Goal: Task Accomplishment & Management: Use online tool/utility

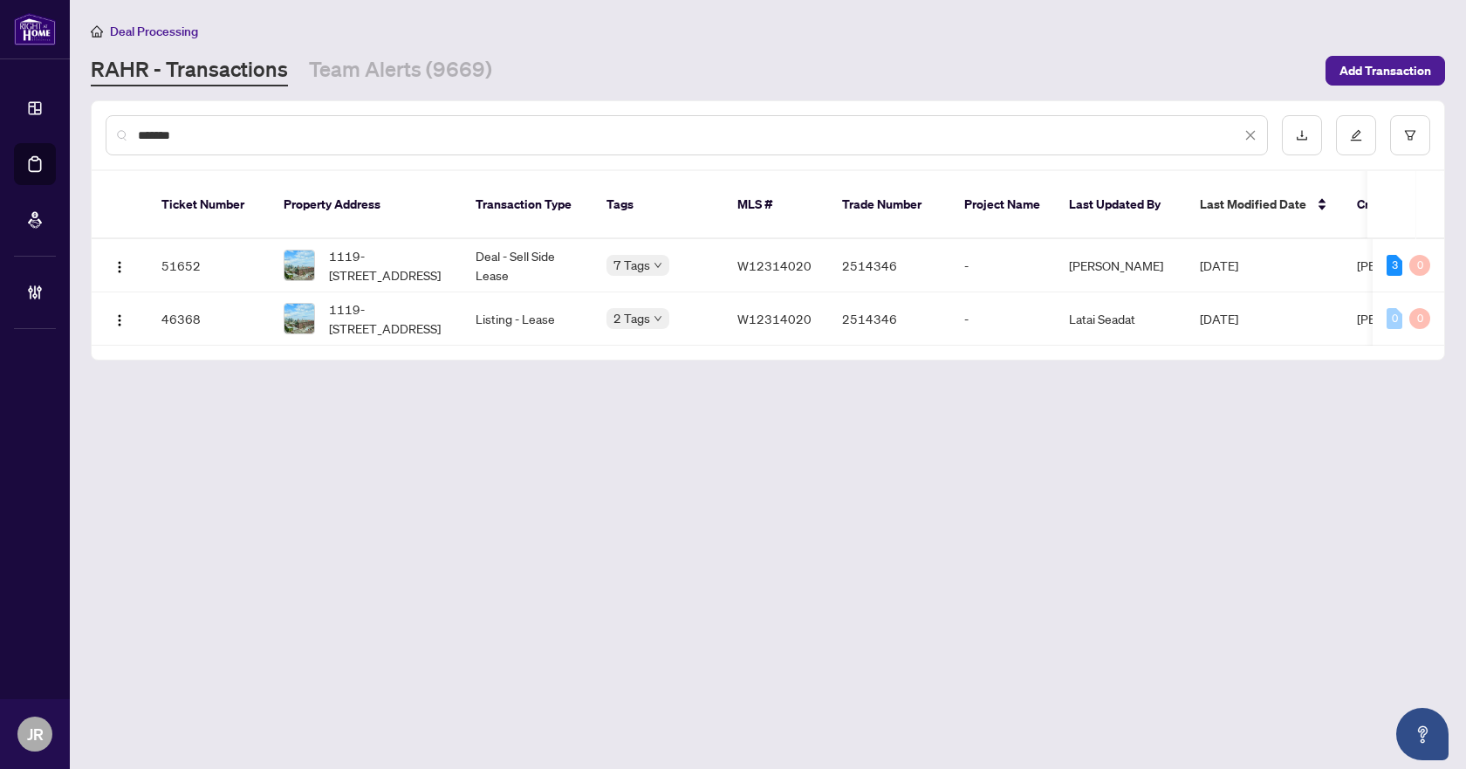
drag, startPoint x: 0, startPoint y: 0, endPoint x: 337, endPoint y: 127, distance: 360.2
click at [337, 127] on input "*******" at bounding box center [689, 135] width 1103 height 19
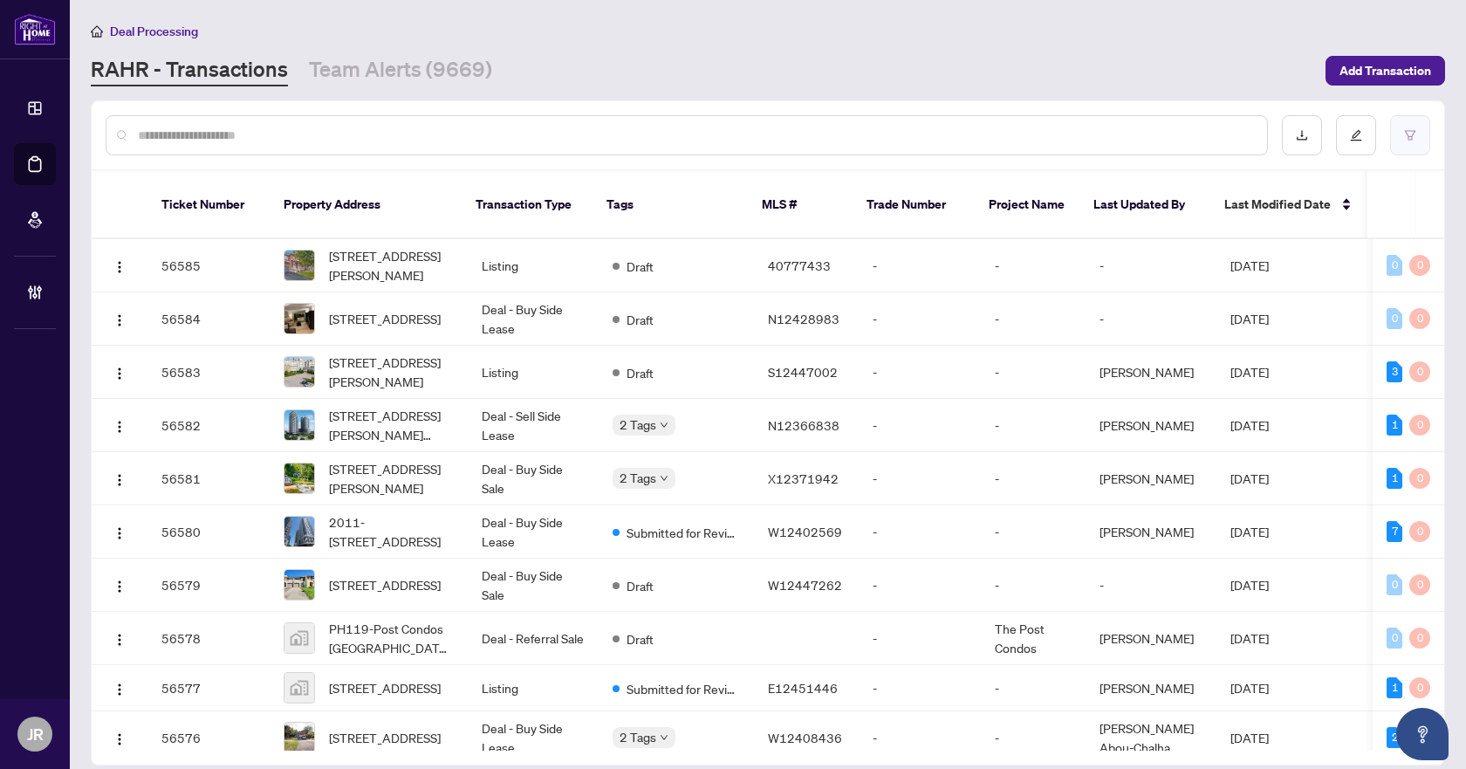
click at [1426, 135] on button "button" at bounding box center [1410, 135] width 40 height 40
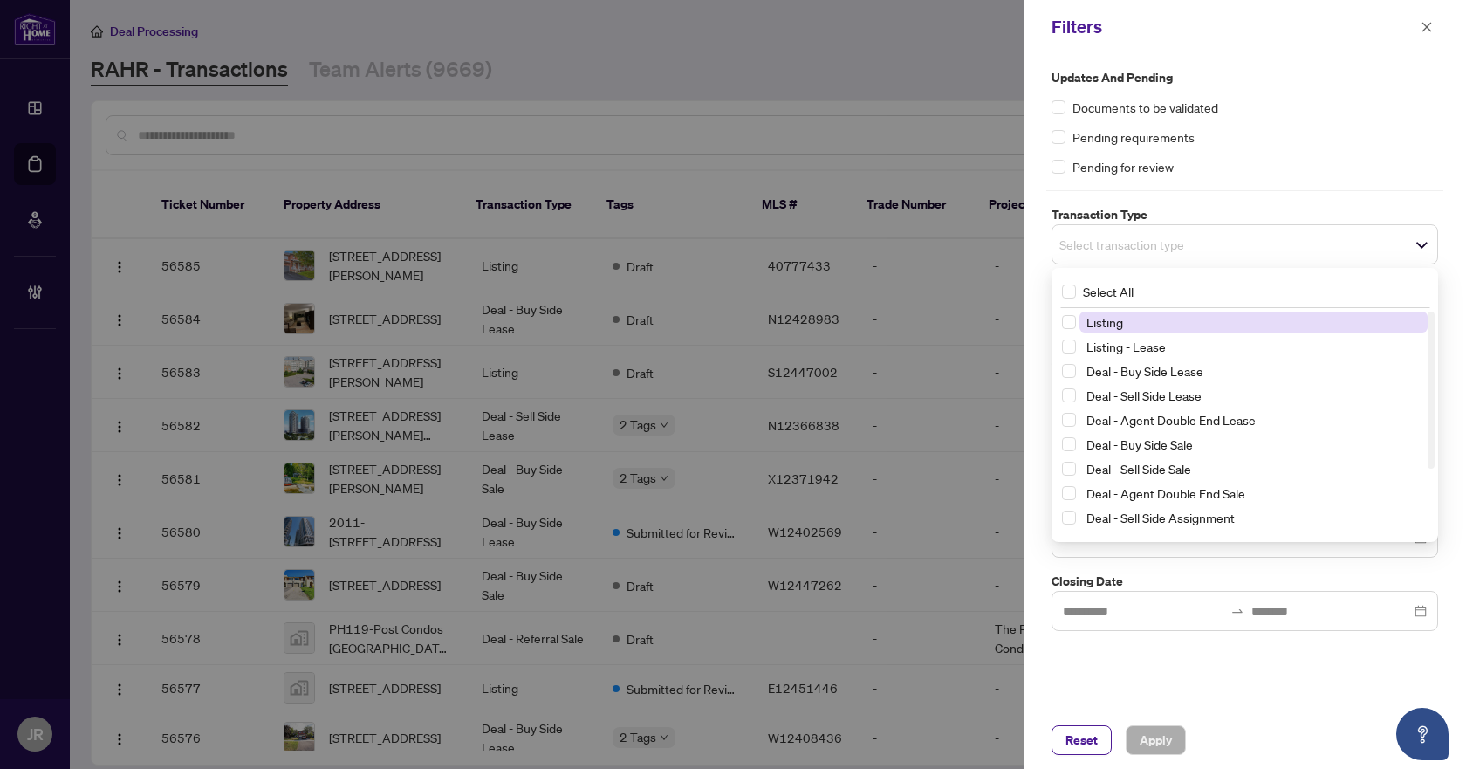
click at [1275, 230] on div "Select transaction type" at bounding box center [1245, 244] width 387 height 40
click at [1198, 325] on span "Listing" at bounding box center [1254, 322] width 348 height 21
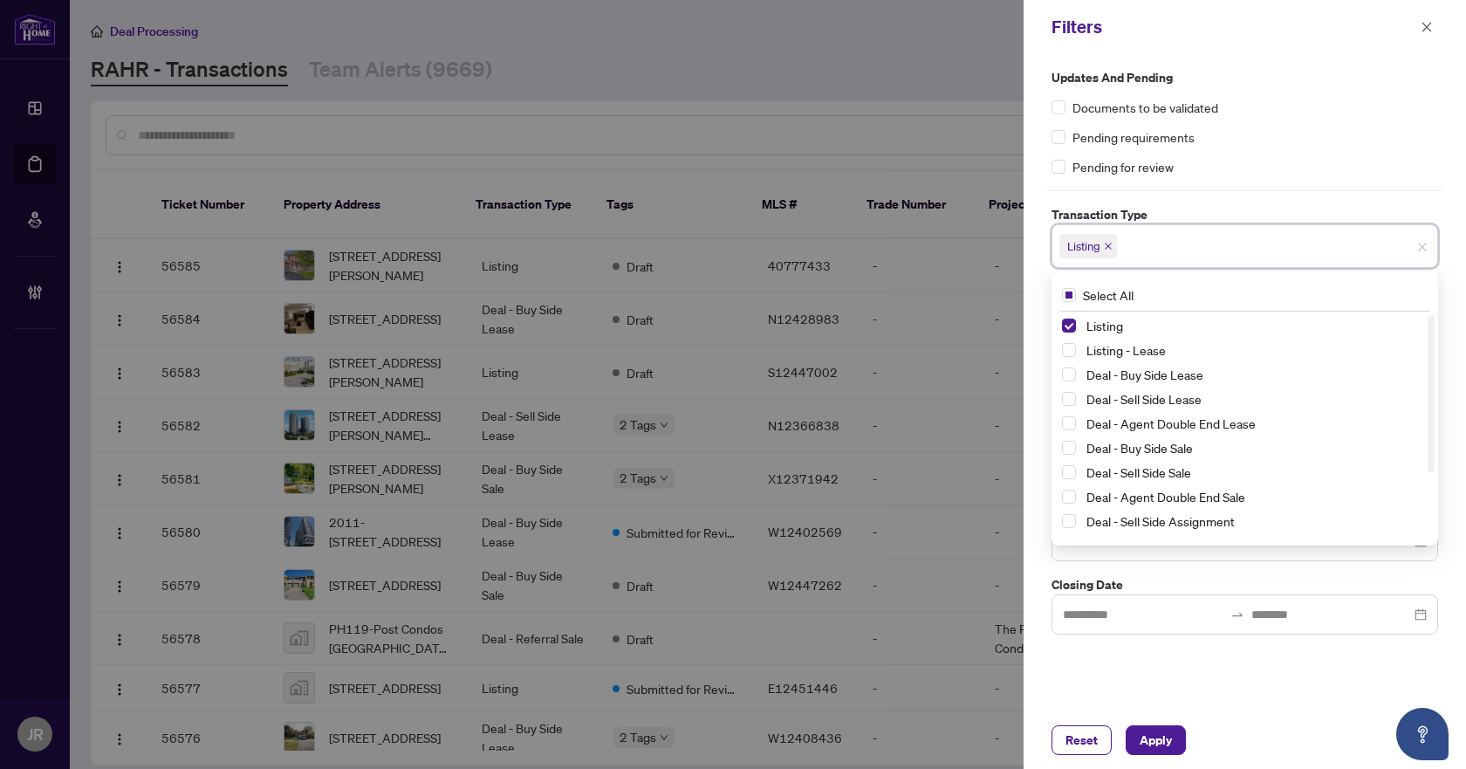
drag, startPoint x: 1183, startPoint y: 347, endPoint x: 1254, endPoint y: 273, distance: 103.1
click at [1182, 347] on span "Listing - Lease" at bounding box center [1254, 350] width 348 height 21
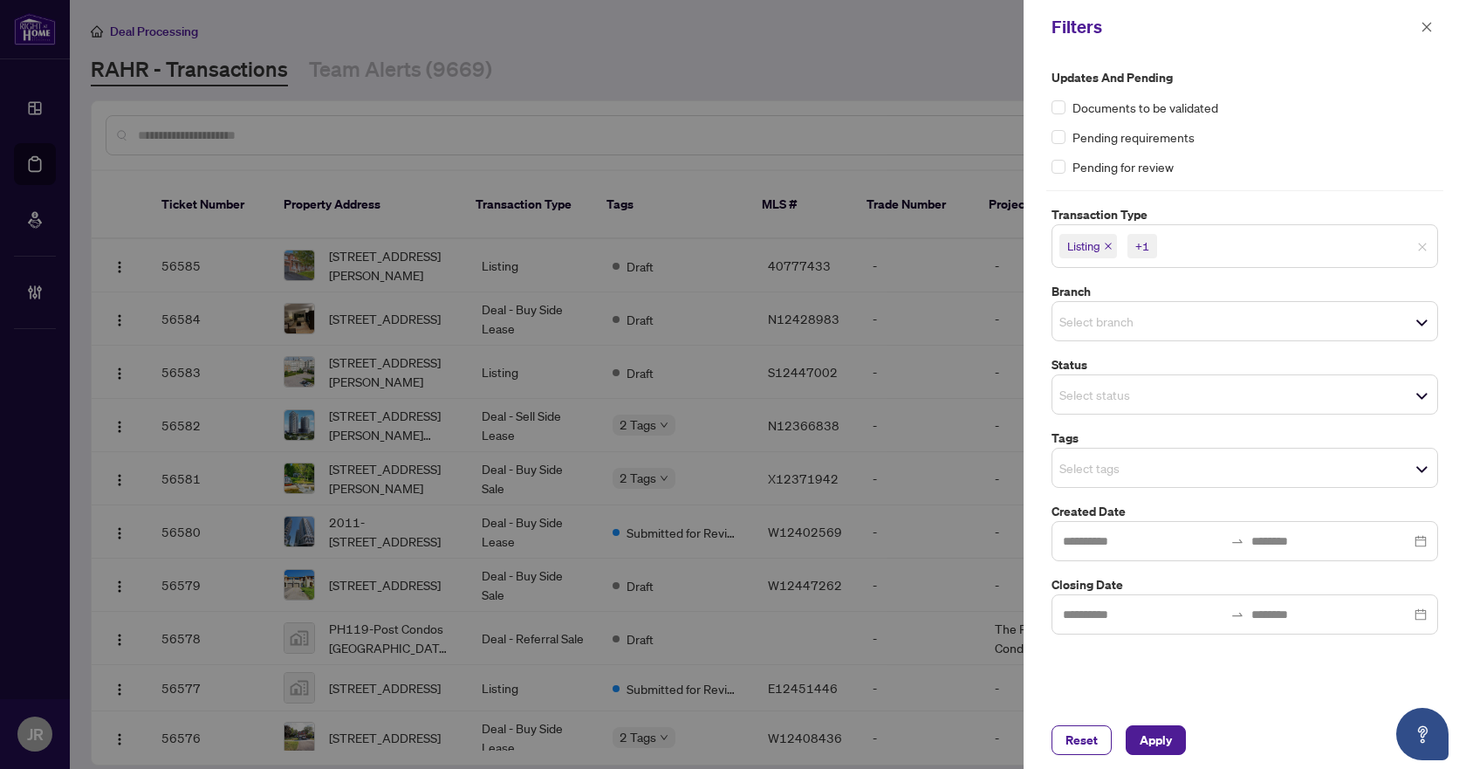
click at [1359, 158] on div "Pending for review" at bounding box center [1245, 166] width 387 height 19
click at [1163, 319] on input "search" at bounding box center [1121, 321] width 122 height 21
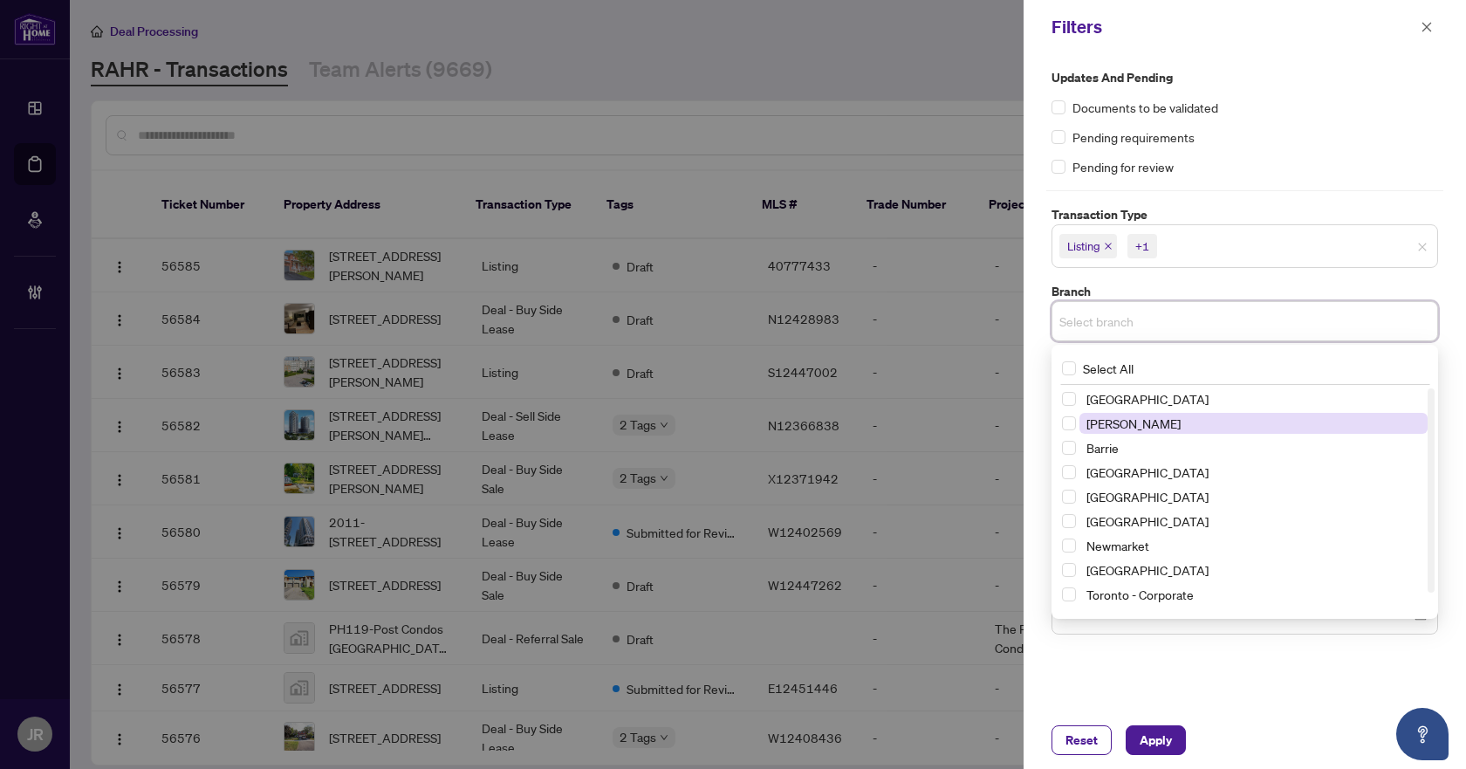
click at [1138, 423] on span "[PERSON_NAME]" at bounding box center [1254, 423] width 348 height 21
click at [1348, 209] on label "Transaction Type" at bounding box center [1245, 214] width 387 height 19
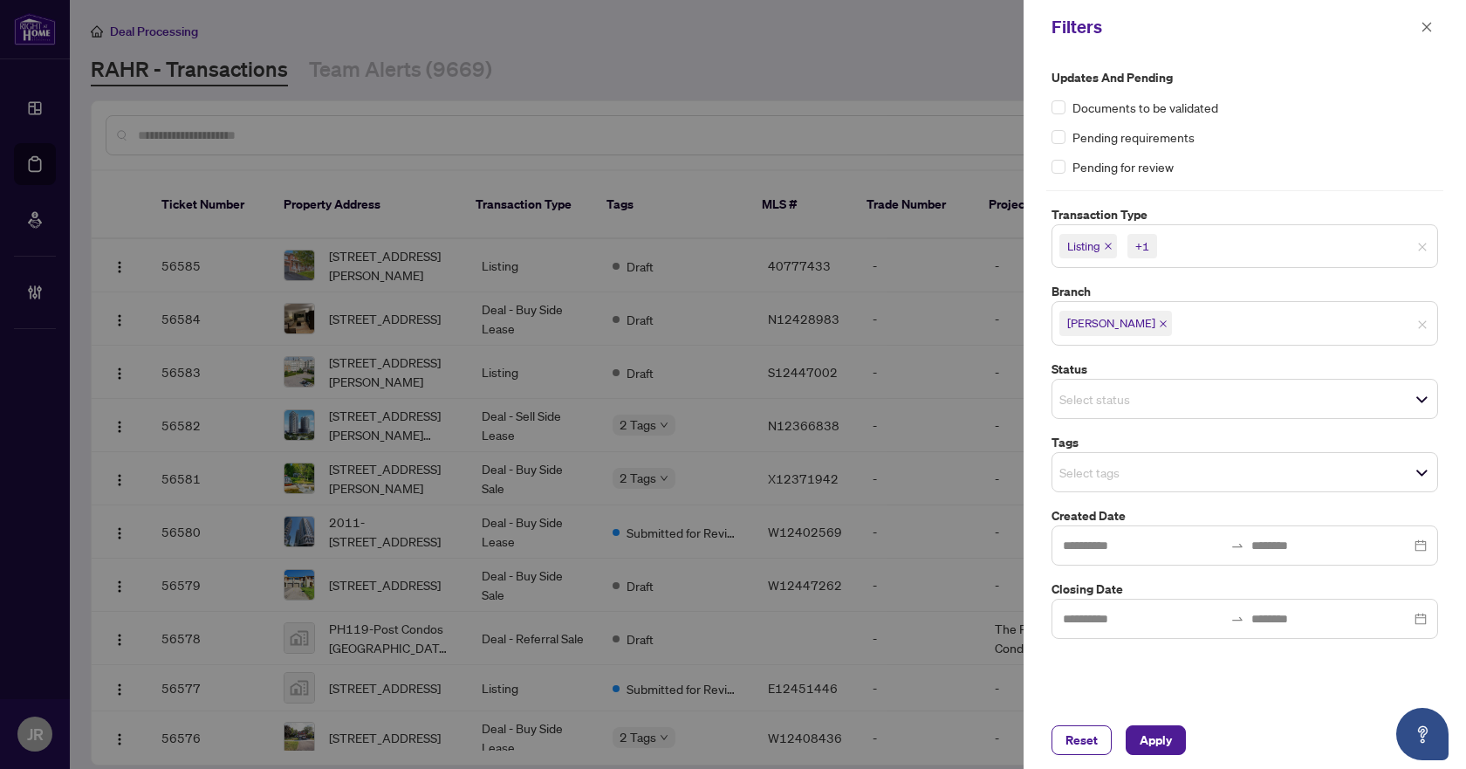
click at [1194, 472] on span "Select tags" at bounding box center [1245, 472] width 385 height 24
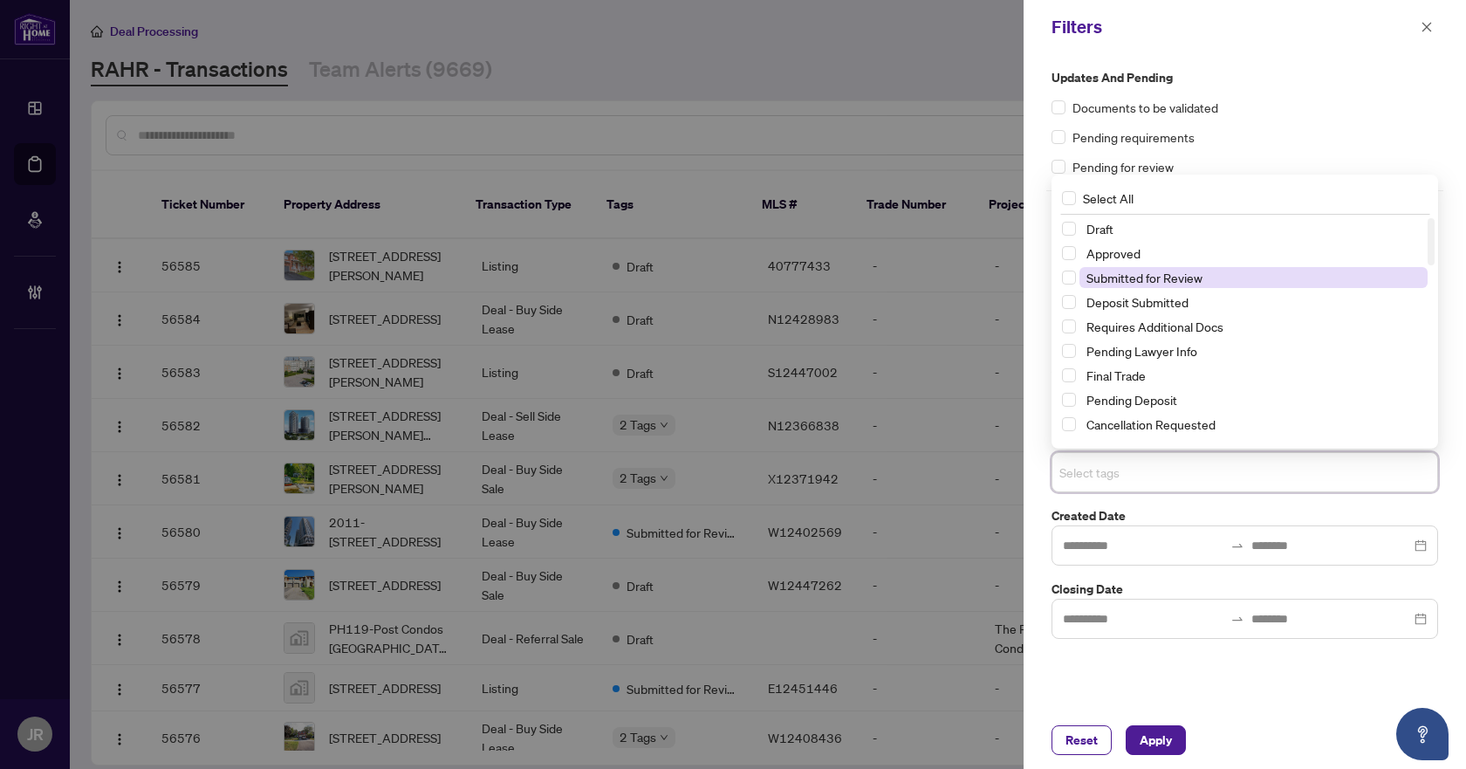
click at [1205, 277] on span "Submitted for Review" at bounding box center [1254, 277] width 348 height 21
click at [1145, 718] on div "Reset Apply" at bounding box center [1245, 740] width 443 height 58
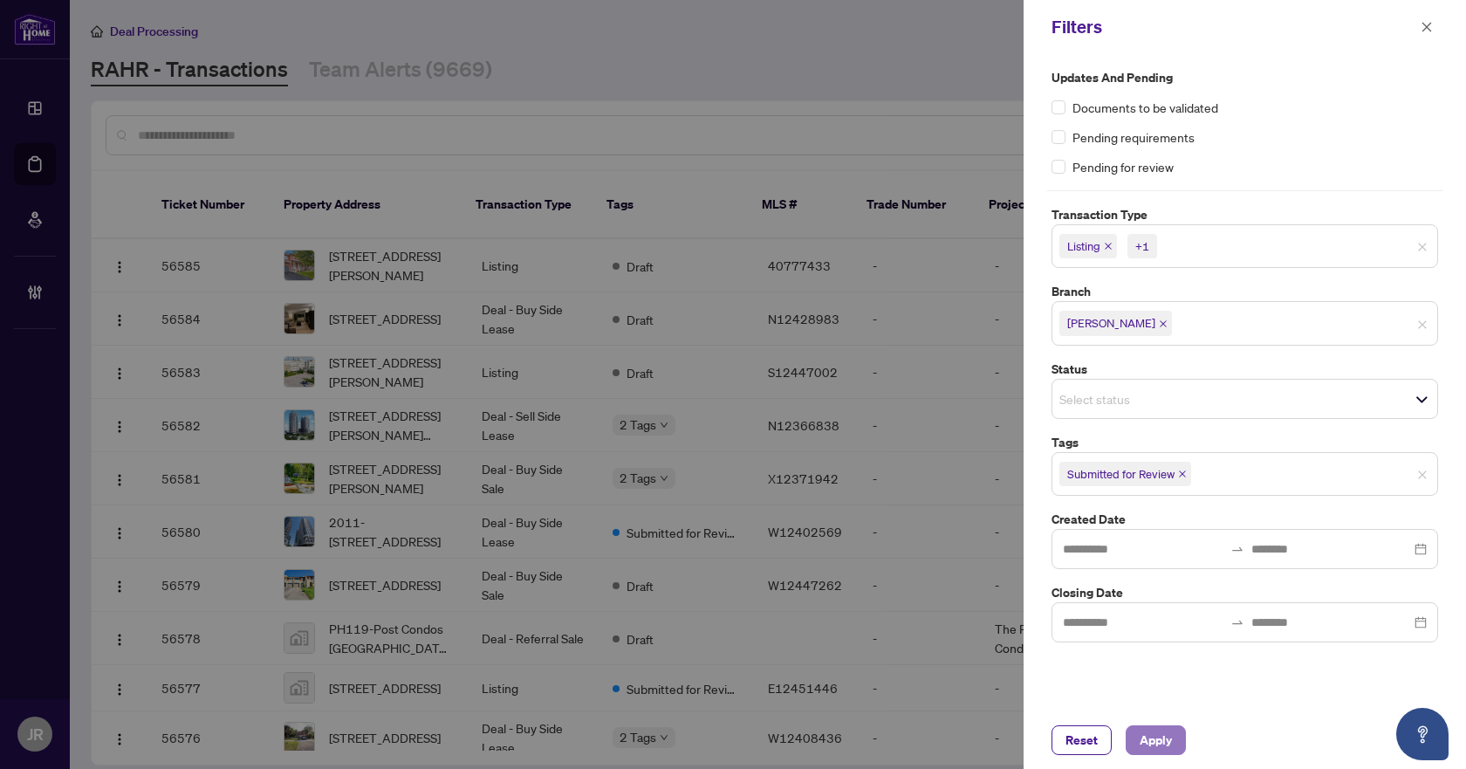
click at [1145, 735] on span "Apply" at bounding box center [1156, 740] width 32 height 28
